Goal: Information Seeking & Learning: Learn about a topic

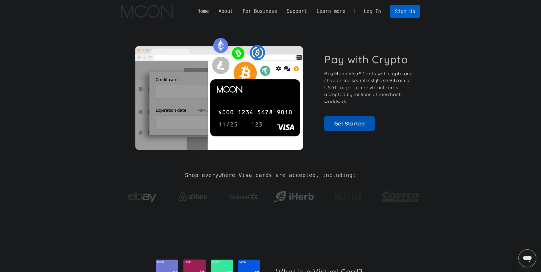
scroll to position [29, 0]
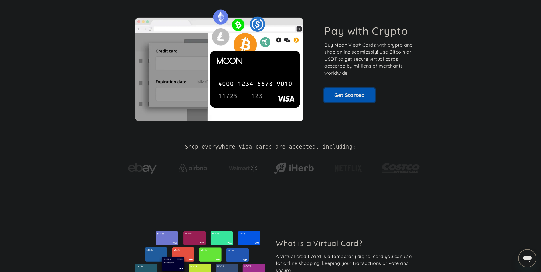
click at [336, 96] on link "Get Started" at bounding box center [349, 95] width 50 height 14
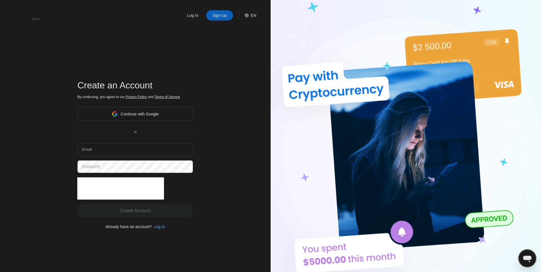
click at [33, 18] on icon at bounding box center [27, 15] width 27 height 10
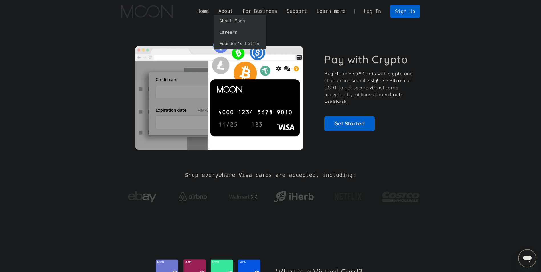
click at [242, 18] on link "About Moon" at bounding box center [240, 20] width 52 height 11
